Goal: Information Seeking & Learning: Learn about a topic

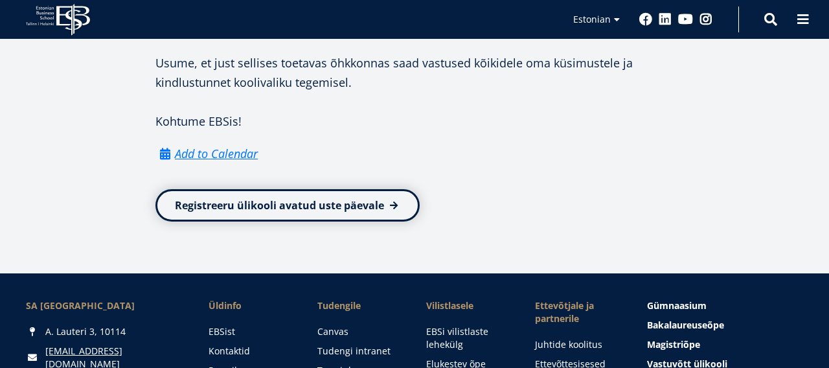
scroll to position [990, 0]
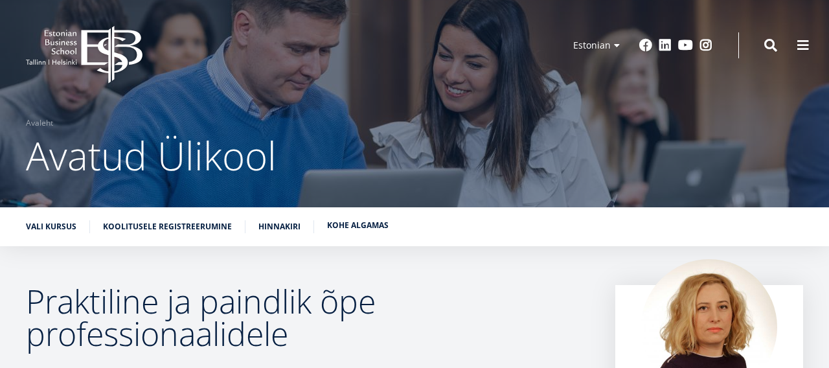
click at [358, 225] on link "Kohe algamas" at bounding box center [357, 225] width 61 height 13
